Goal: Ask a question: Seek information or help from site administrators or community

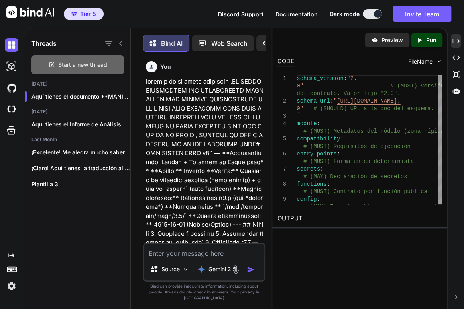
scroll to position [68529, 0]
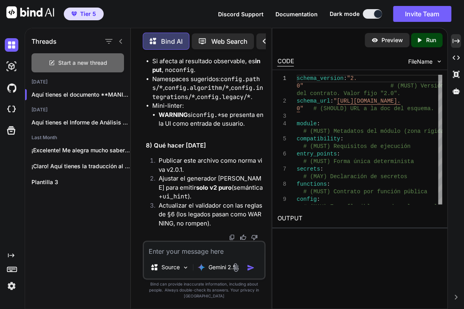
click at [83, 64] on span "Start a new thread" at bounding box center [82, 63] width 49 height 8
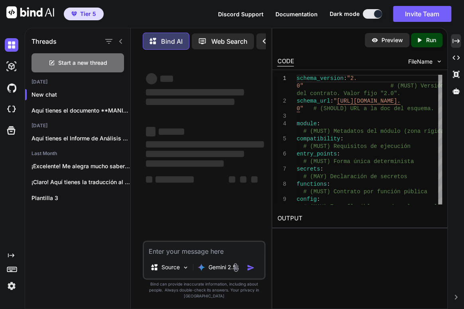
scroll to position [0, 0]
click at [457, 40] on icon at bounding box center [455, 41] width 7 height 4
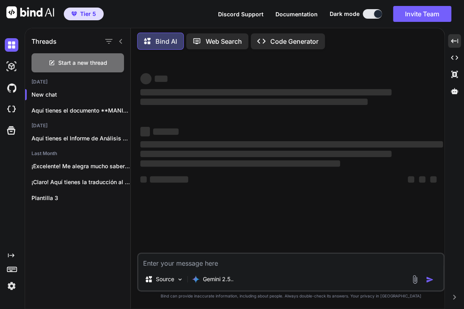
type textarea "x"
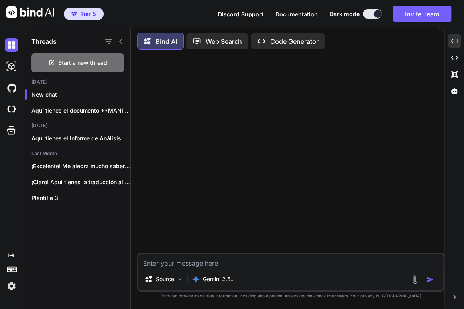
click at [164, 268] on textarea at bounding box center [290, 261] width 305 height 14
click at [287, 266] on textarea "vamoa a aextrae manifiest" at bounding box center [290, 261] width 305 height 14
paste textarea "# ======================= # MANIFIESTO YAML v2.0 # ======================="
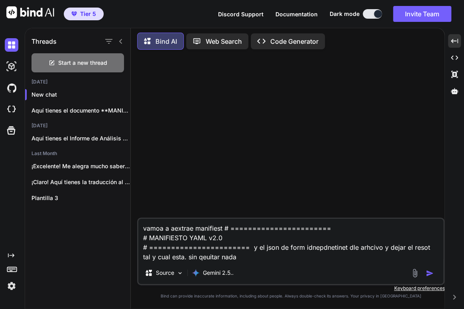
click at [260, 257] on textarea "vamoa a aextrae manifiest # ======================= # MANIFIESTO YAML v2.0 # ==…" at bounding box center [290, 240] width 305 height 43
paste textarea "# LOREMIPSUM DOLO s3.6 — AMETCONSECTETU ADIPIS ELITS (DOEIUSMODTE) **Incidi:** …"
type textarea "lorem i dolorsi ametconse # ======================= # ADIPISCING ELIT s1.6 # ==…"
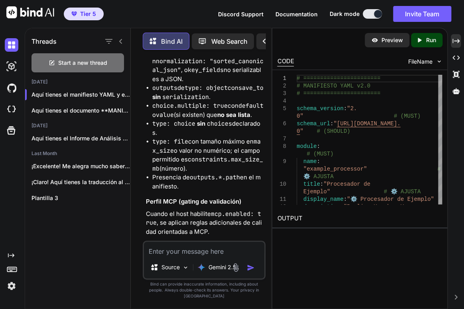
scroll to position [14341, 0]
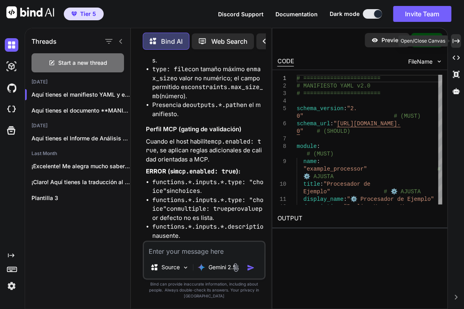
click at [458, 41] on icon at bounding box center [455, 41] width 7 height 4
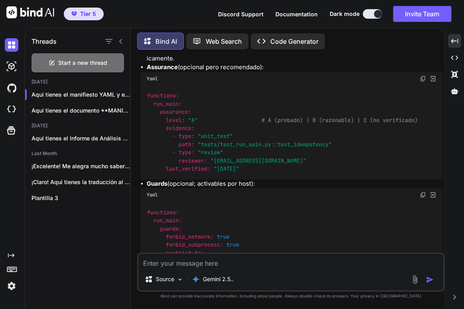
scroll to position [11369, 0]
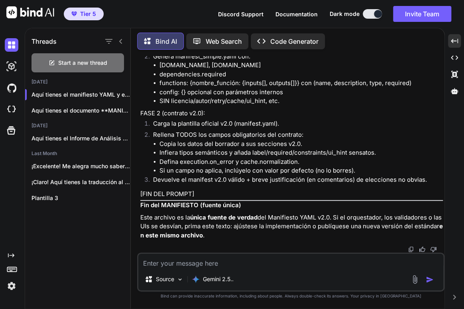
scroll to position [15820, 0]
click at [265, 265] on textarea at bounding box center [290, 261] width 305 height 14
type textarea "dame el archivo sin json y sin el ayaml"
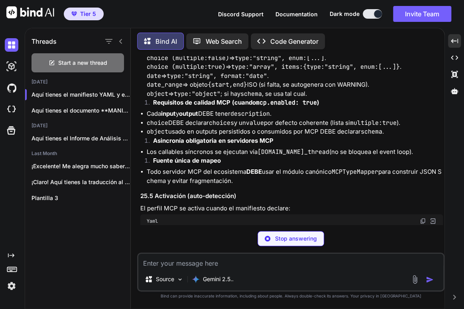
scroll to position [14976, 0]
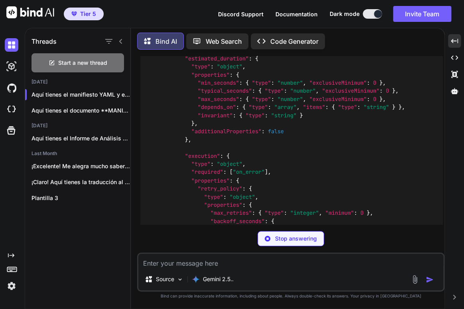
scroll to position [4764, 0]
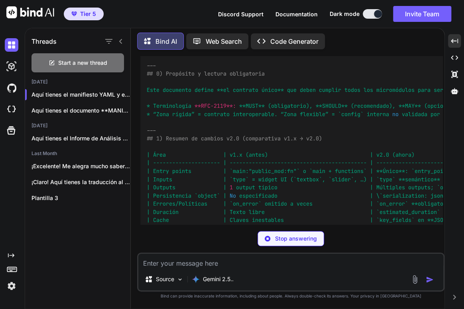
scroll to position [6129, 0]
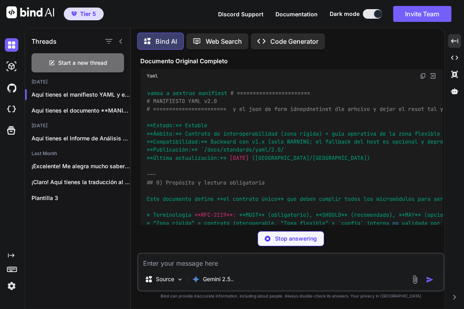
click at [146, 83] on div "Yaml" at bounding box center [291, 76] width 302 height 14
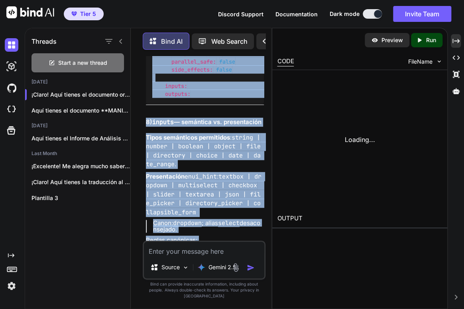
scroll to position [0, 766]
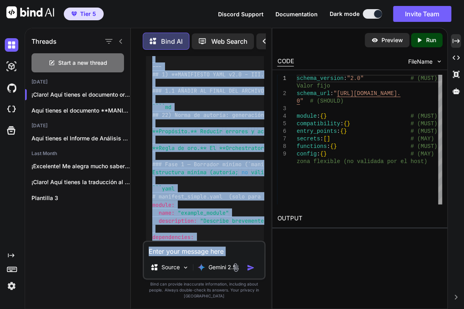
drag, startPoint x: 159, startPoint y: 86, endPoint x: 259, endPoint y: 216, distance: 164.7
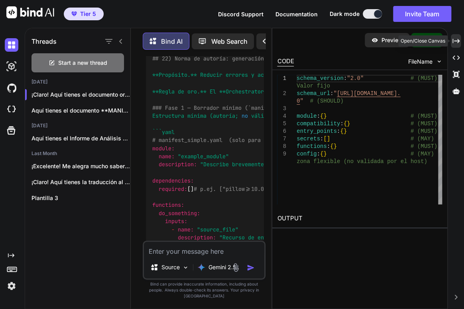
click at [456, 38] on icon "Created with Pixso." at bounding box center [455, 40] width 7 height 7
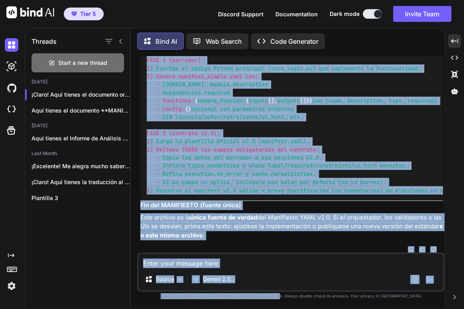
scroll to position [22704, 0]
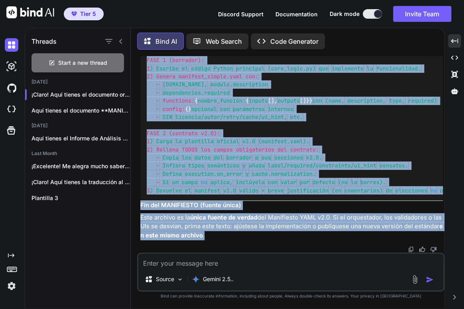
drag, startPoint x: 137, startPoint y: 164, endPoint x: 289, endPoint y: 239, distance: 169.4
click at [289, 239] on div "You Bind AI Aquí tienes el manifiesto YAML y el esquema JSON extraídos, seguido…" at bounding box center [290, 182] width 307 height 253
copy div "LOREMIPSUM DOLO s7.5 — AMETCONSECTETU ADIPIS ELITS (DOEIUSMODTE) Incidi: Utlabo…"
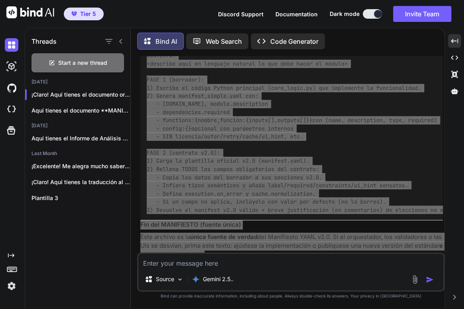
scroll to position [21545, 0]
